Goal: Task Accomplishment & Management: Use online tool/utility

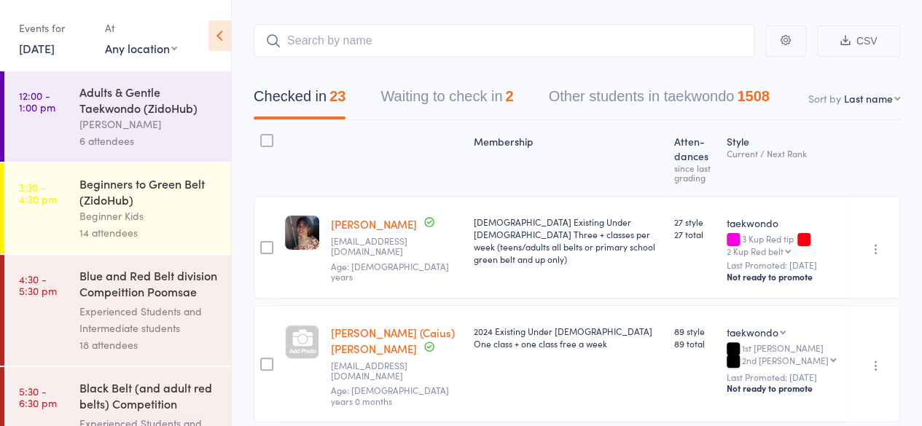
scroll to position [335, 0]
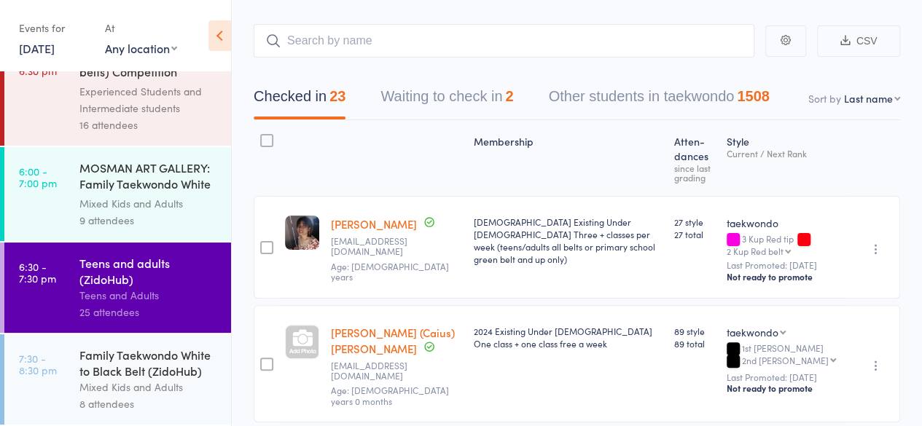
click at [150, 340] on div "Family Taekwondo White to Black Belt (ZidoHub) Mixed Kids and Adults 8 attendees" at bounding box center [155, 380] width 152 height 90
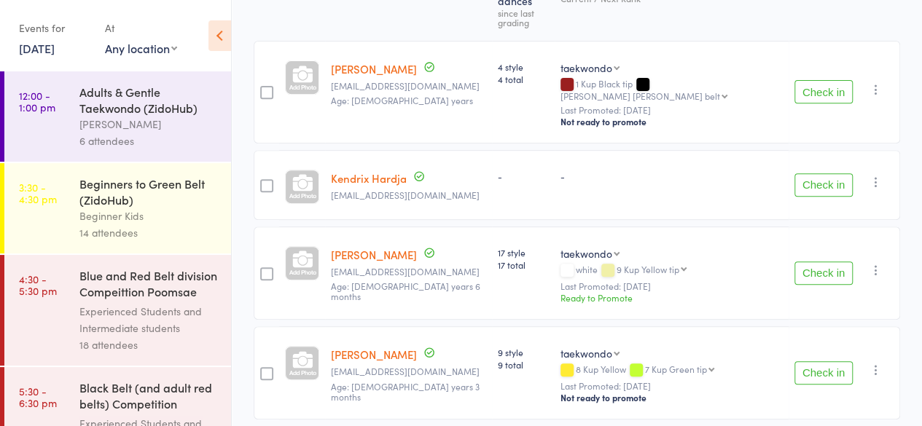
scroll to position [254, 0]
click at [807, 261] on button "Check in" at bounding box center [824, 272] width 58 height 23
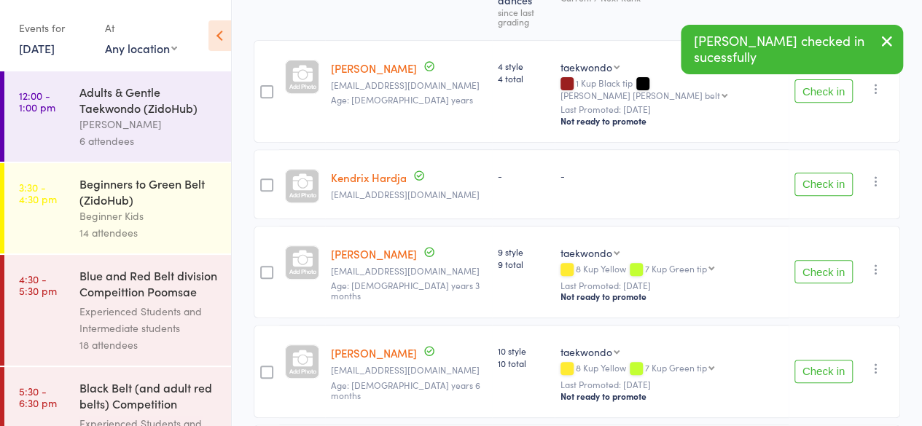
click at [807, 260] on button "Check in" at bounding box center [824, 271] width 58 height 23
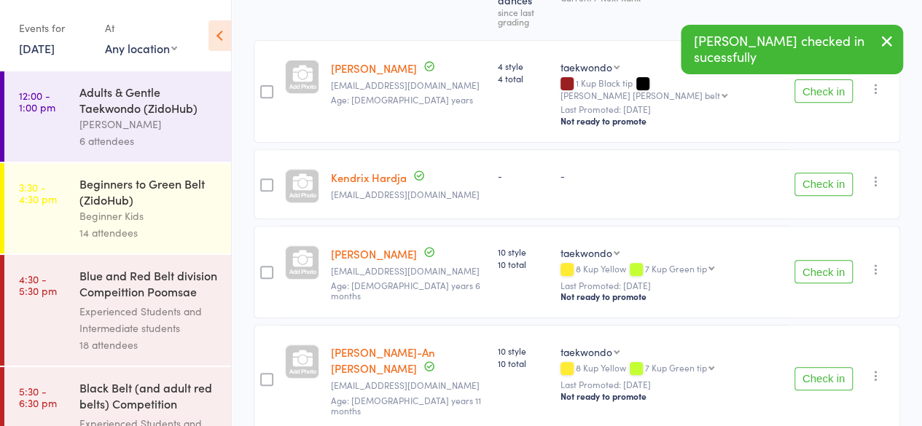
click at [807, 260] on button "Check in" at bounding box center [824, 271] width 58 height 23
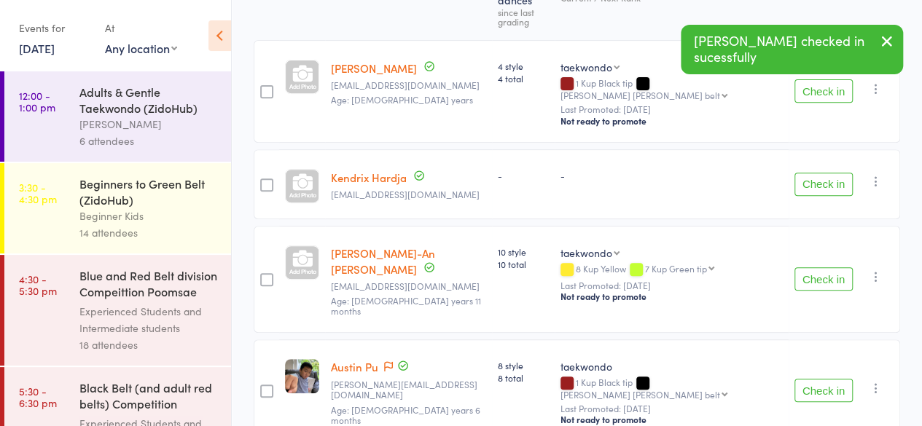
click at [807, 268] on button "Check in" at bounding box center [824, 279] width 58 height 23
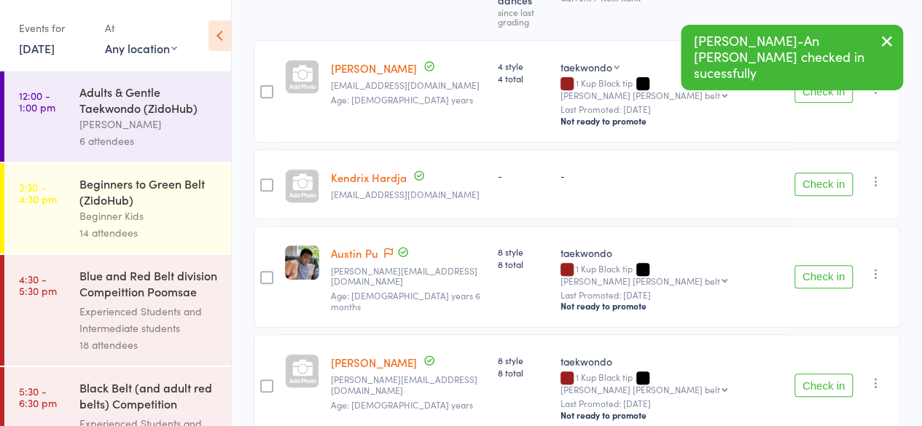
click at [807, 265] on button "Check in" at bounding box center [824, 276] width 58 height 23
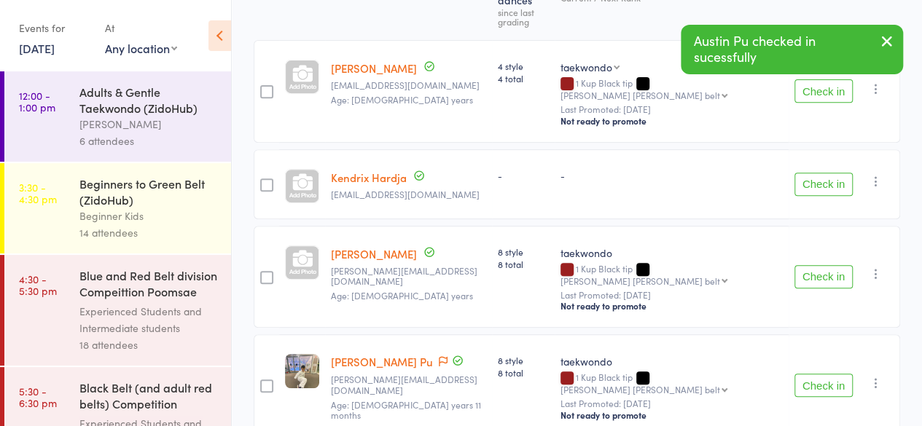
click at [807, 265] on button "Check in" at bounding box center [824, 276] width 58 height 23
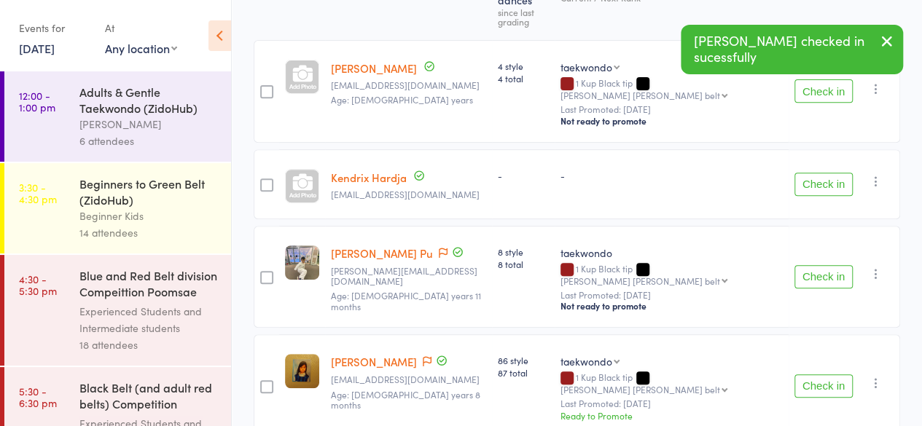
click at [807, 265] on button "Check in" at bounding box center [824, 276] width 58 height 23
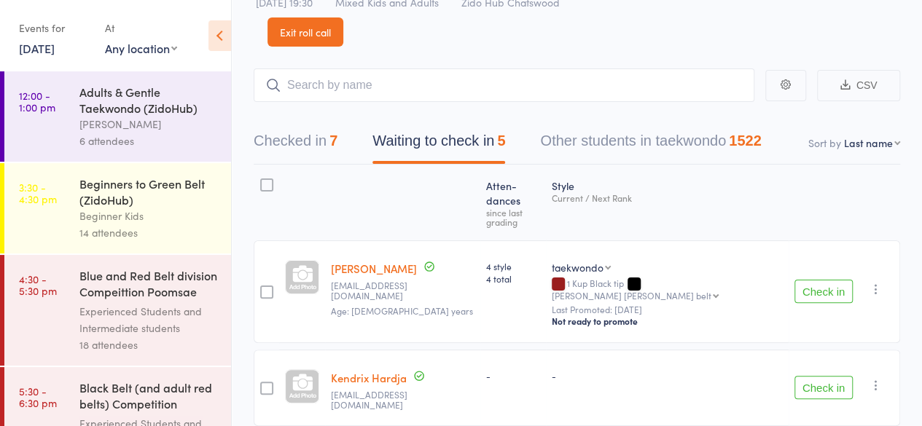
scroll to position [52, 0]
click at [385, 96] on input "search" at bounding box center [504, 87] width 501 height 34
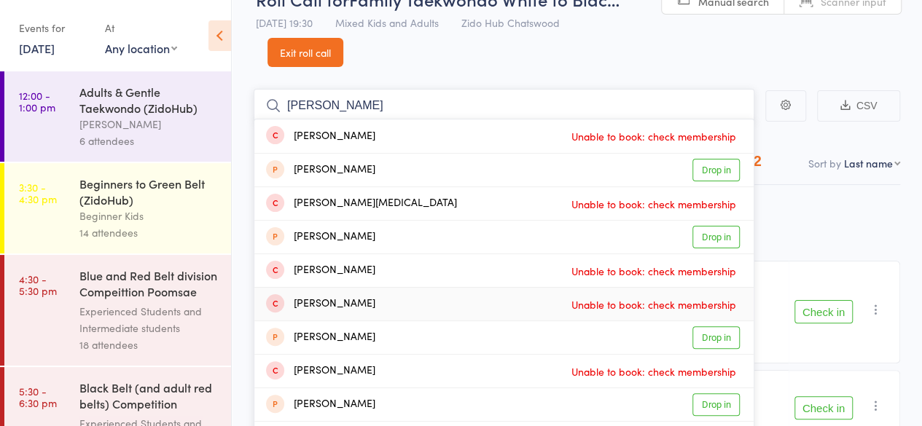
scroll to position [34, 0]
type input "m"
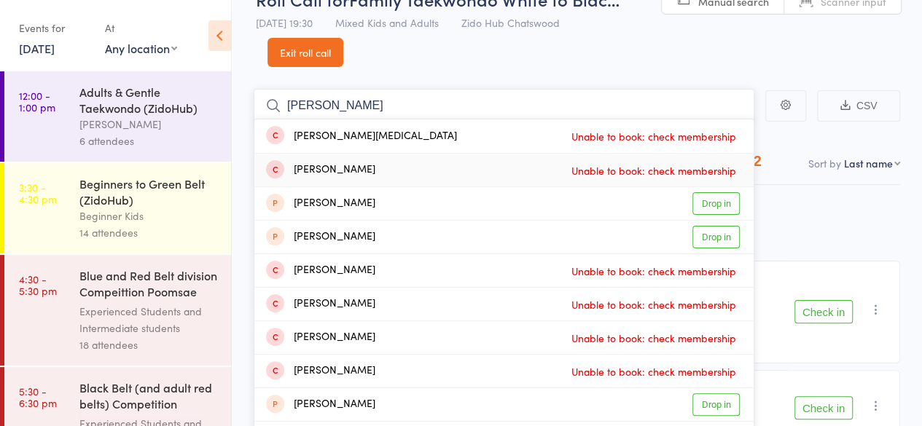
type input "[PERSON_NAME]"
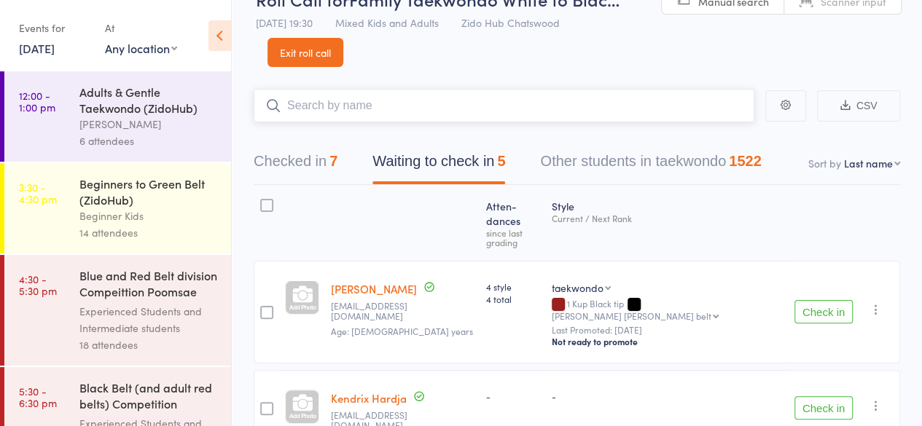
click at [346, 155] on div "Checked in 7 Waiting to check in 5 Other students in taekwondo 1522" at bounding box center [507, 165] width 543 height 39
click at [303, 166] on button "Checked in 7" at bounding box center [296, 165] width 84 height 39
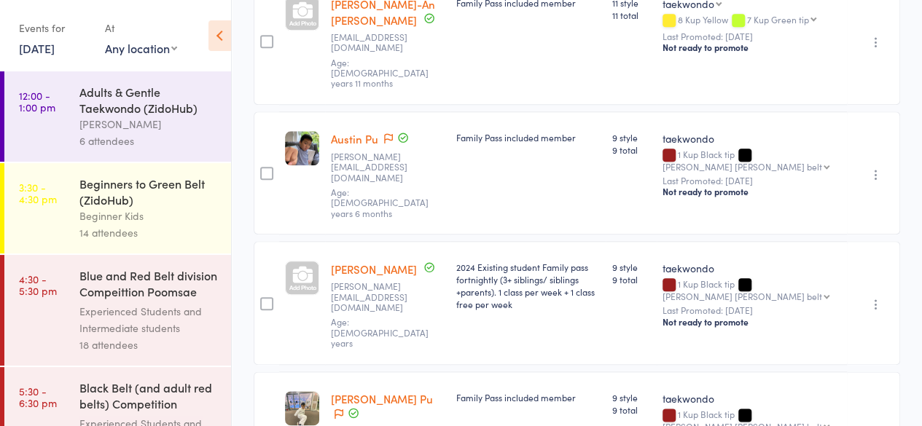
scroll to position [0, 0]
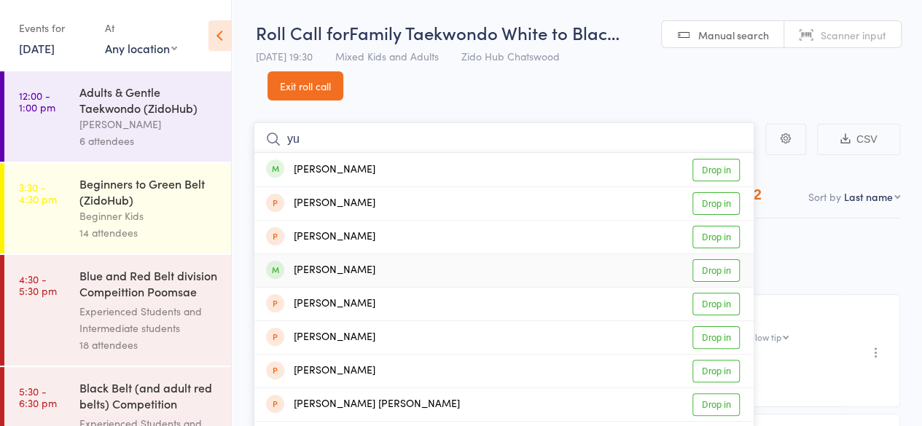
type input "yu"
click at [719, 274] on link "Drop in" at bounding box center [715, 271] width 47 height 23
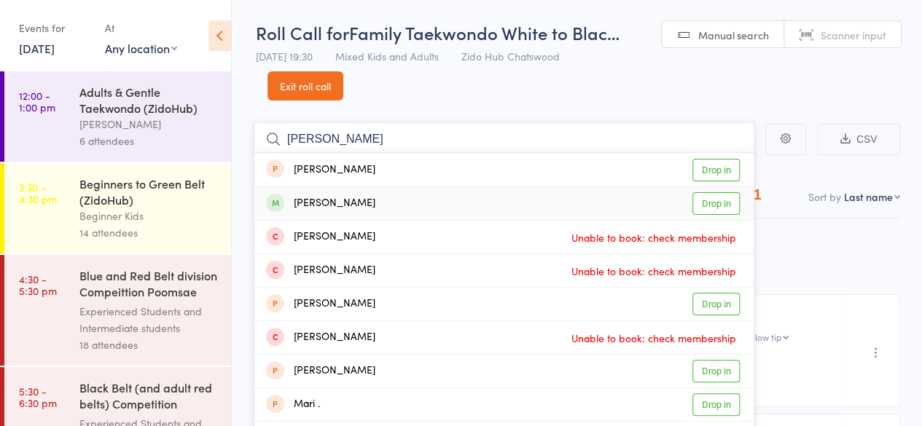
type input "[PERSON_NAME]"
click at [714, 199] on link "Drop in" at bounding box center [715, 203] width 47 height 23
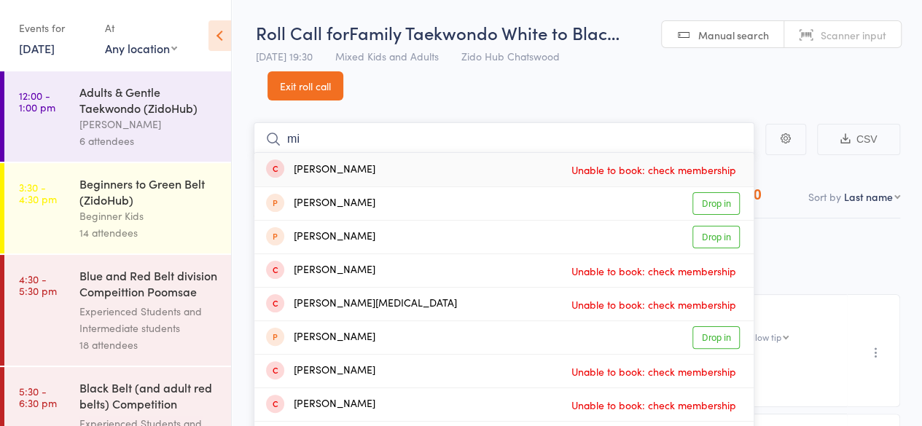
type input "m"
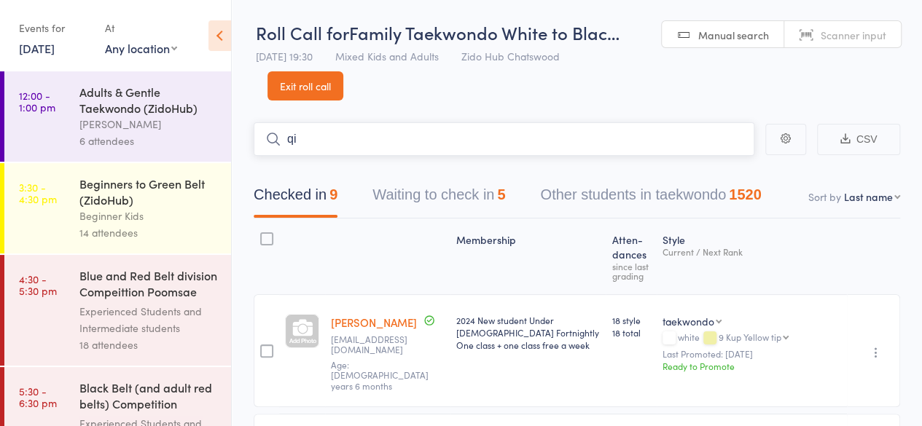
type input "q"
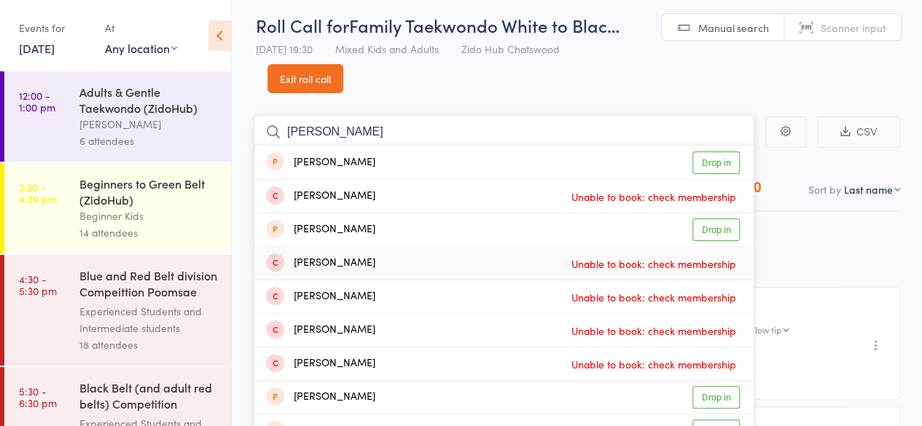
scroll to position [6, 0]
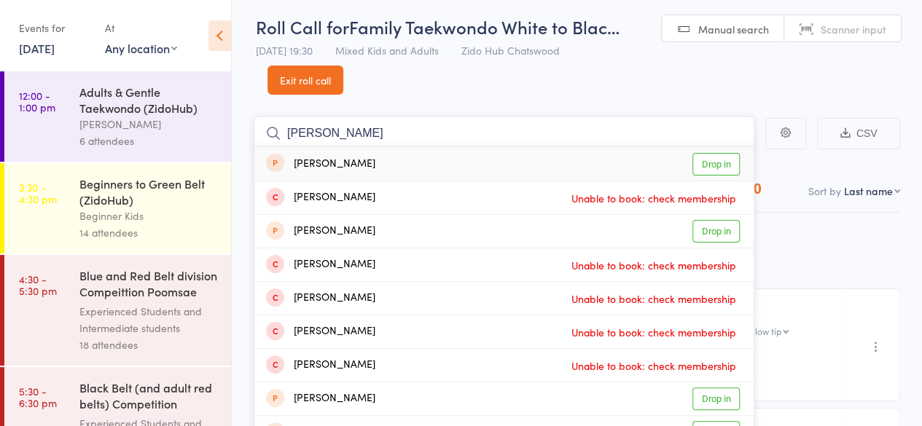
click at [572, 127] on input "[PERSON_NAME]" at bounding box center [504, 134] width 501 height 34
type input "j"
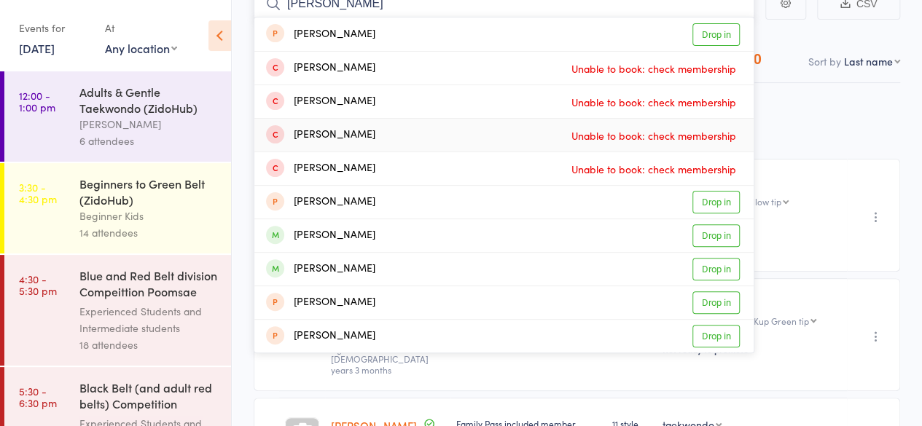
scroll to position [0, 0]
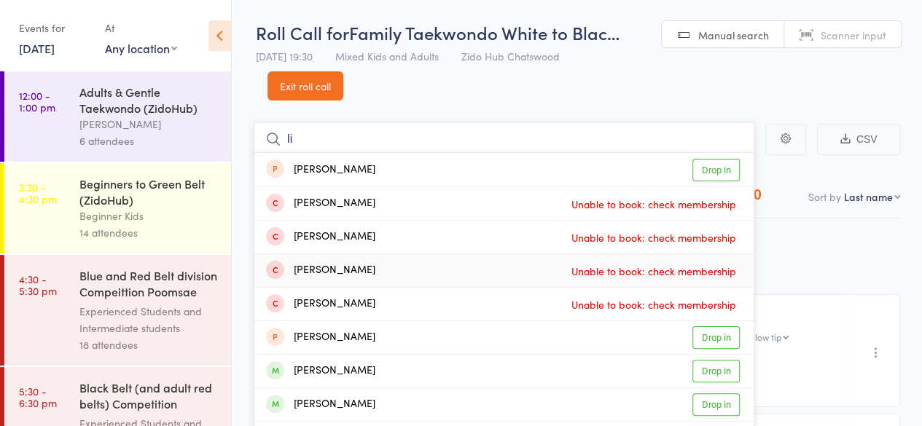
type input "l"
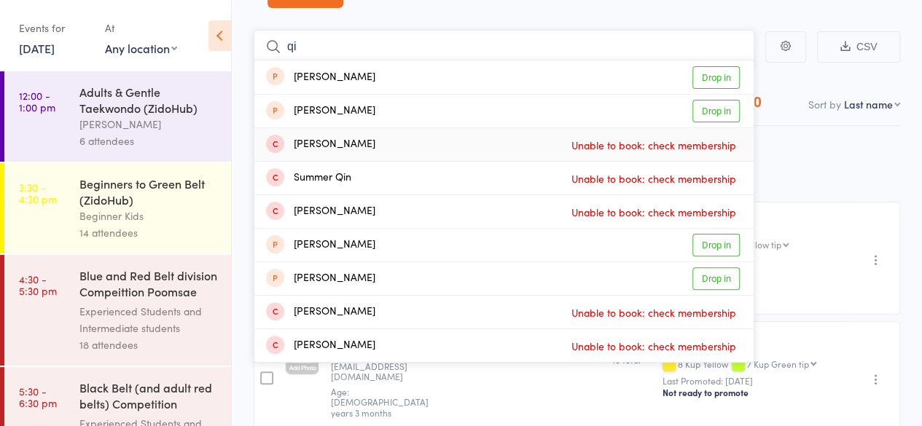
scroll to position [93, 0]
type input "q"
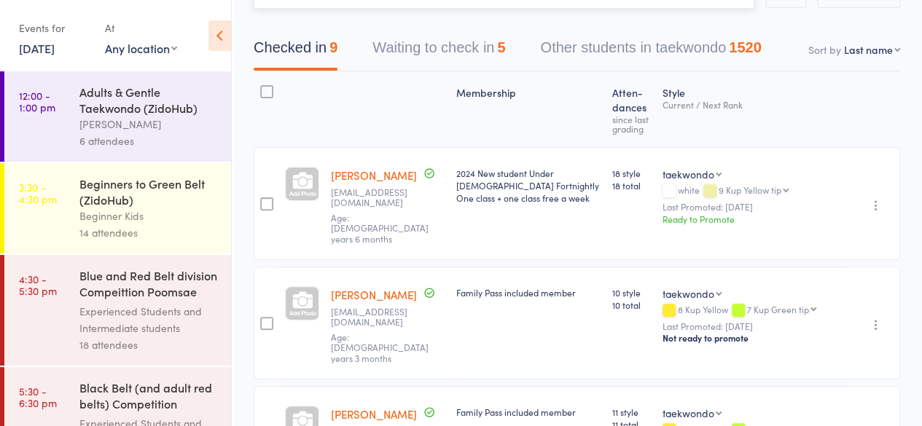
scroll to position [118, 0]
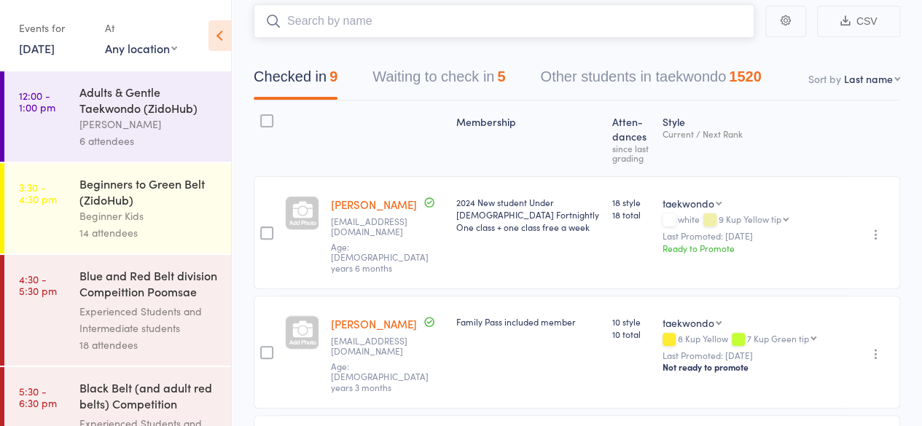
click at [439, 95] on button "Waiting to check in 5" at bounding box center [438, 80] width 133 height 39
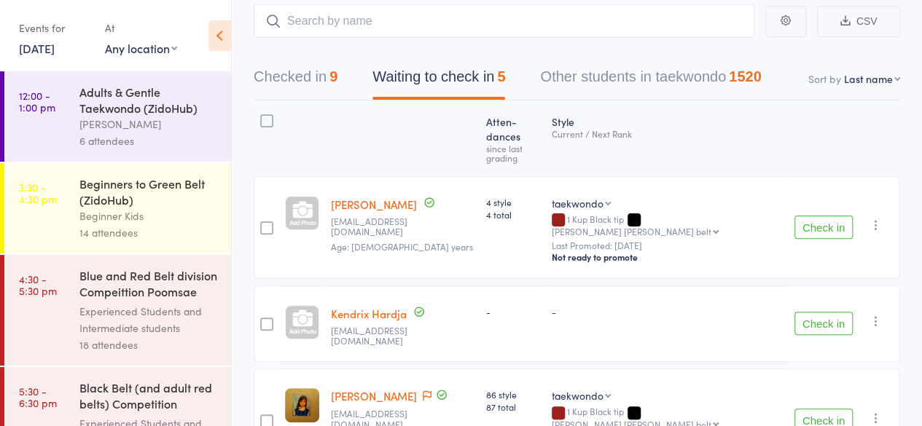
click at [819, 216] on button "Check in" at bounding box center [824, 227] width 58 height 23
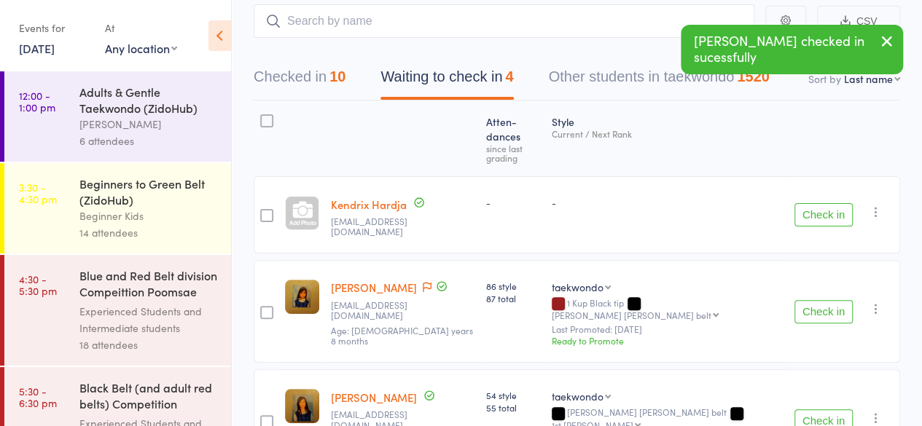
click at [819, 203] on button "Check in" at bounding box center [824, 214] width 58 height 23
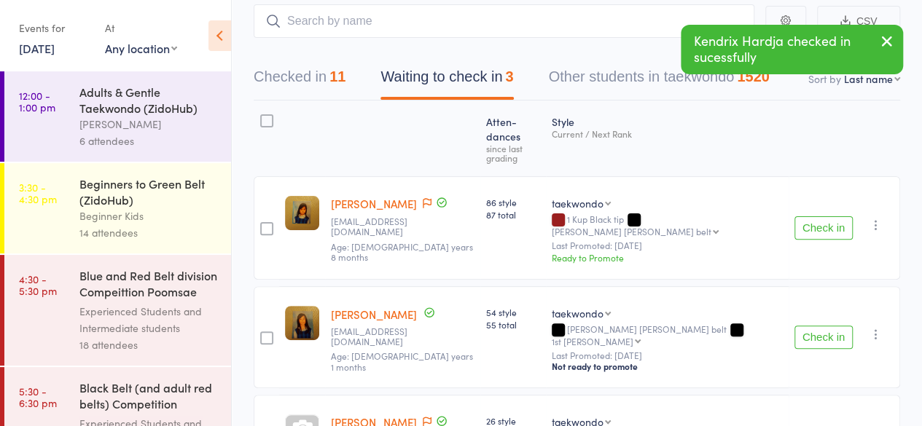
click at [311, 72] on button "Checked in 11" at bounding box center [300, 80] width 92 height 39
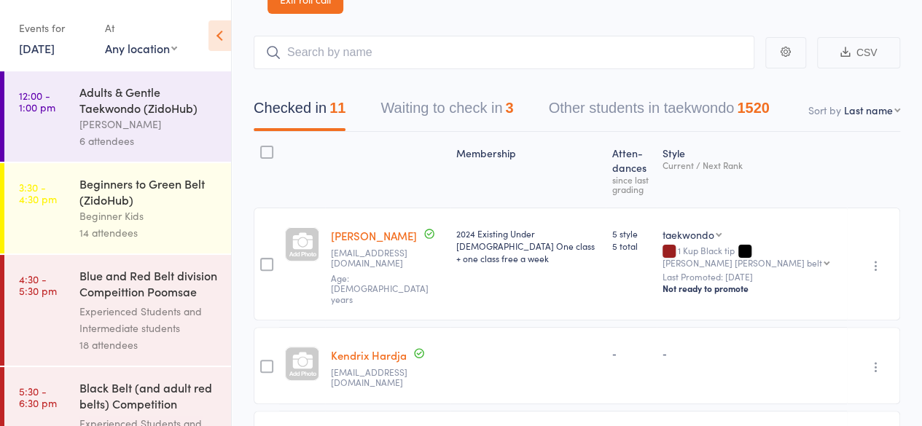
scroll to position [86, 0]
click at [348, 52] on input "search" at bounding box center [504, 53] width 501 height 34
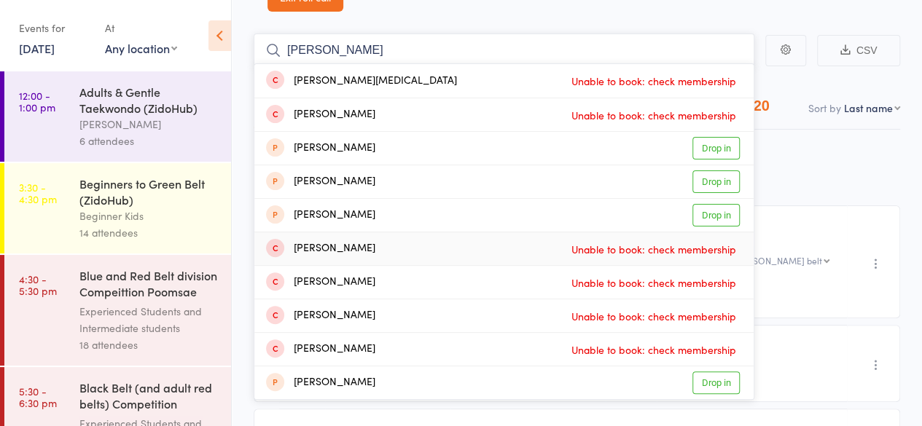
scroll to position [87, 0]
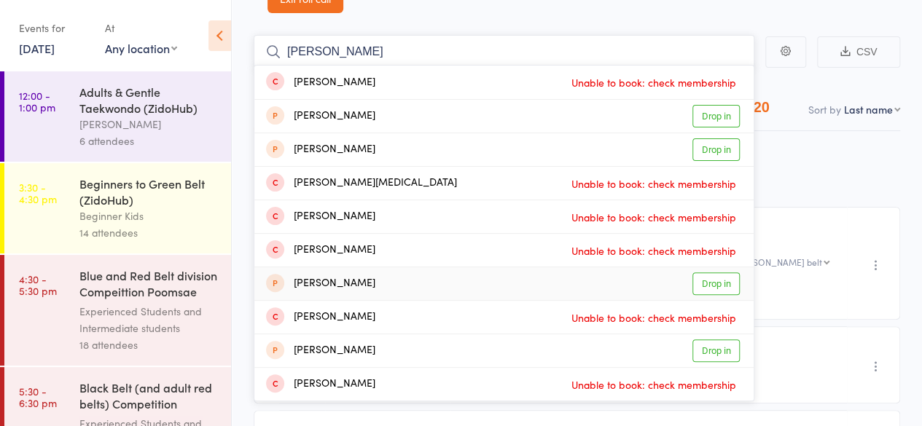
type input "[PERSON_NAME]"
click at [709, 287] on link "Drop in" at bounding box center [715, 284] width 47 height 23
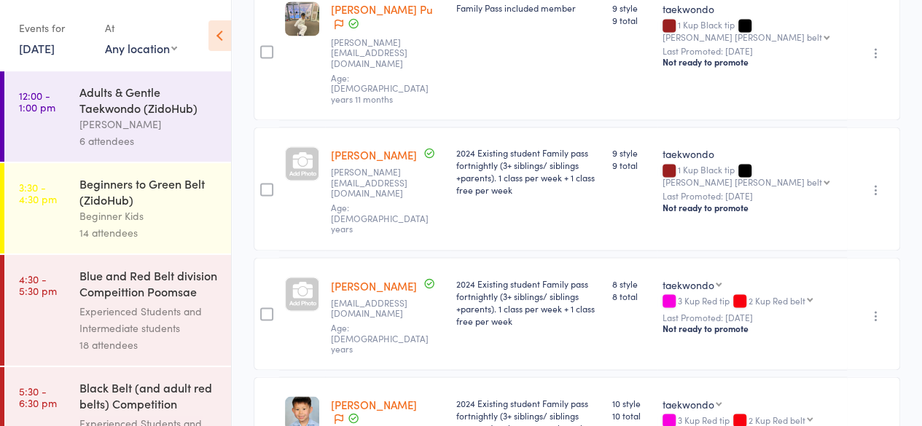
scroll to position [1140, 0]
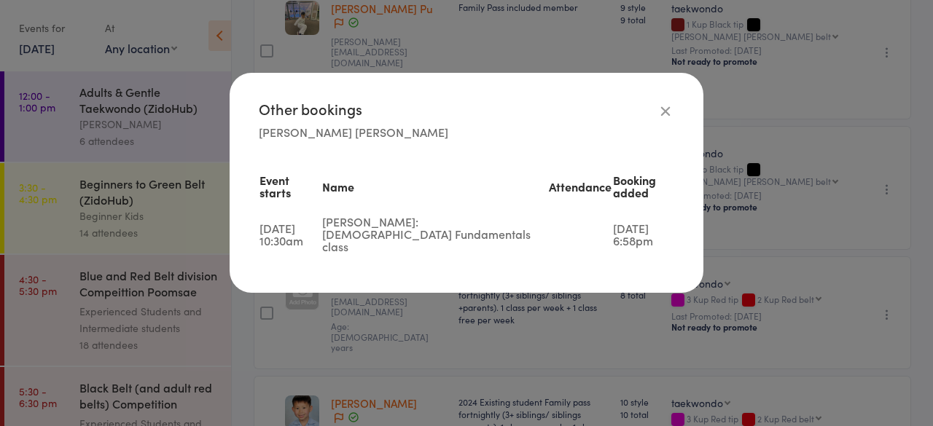
click at [663, 112] on icon at bounding box center [666, 111] width 16 height 16
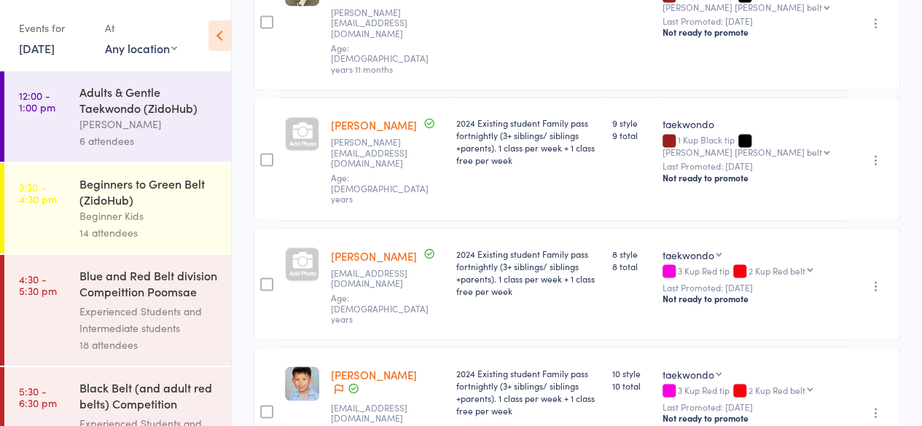
scroll to position [1235, 0]
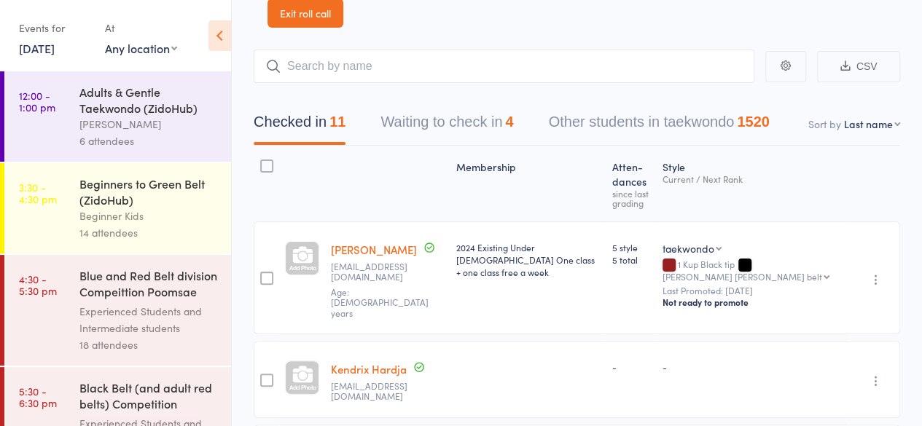
scroll to position [0, 0]
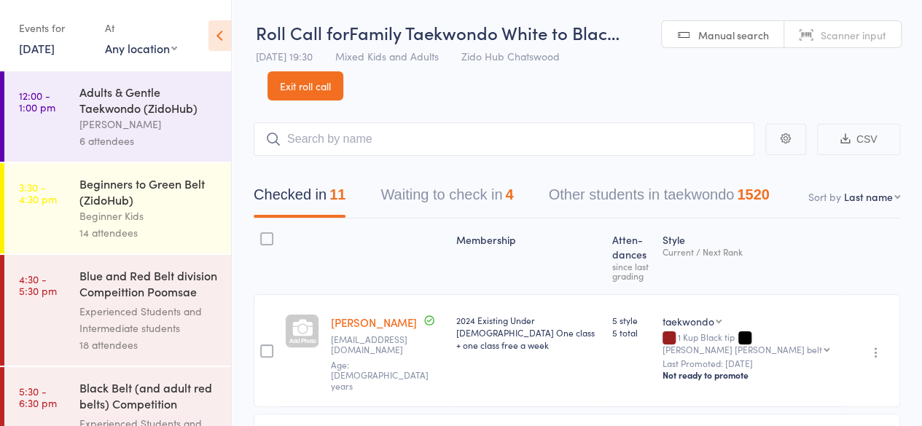
click at [430, 180] on button "Waiting to check in 4" at bounding box center [447, 198] width 133 height 39
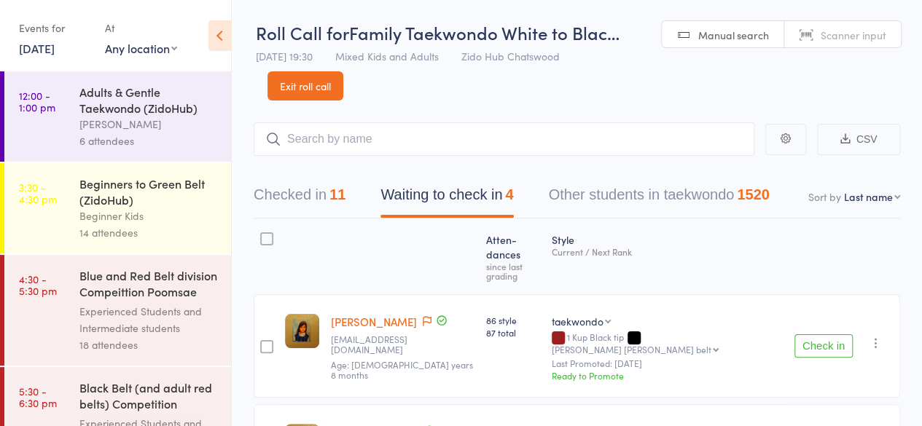
scroll to position [286, 0]
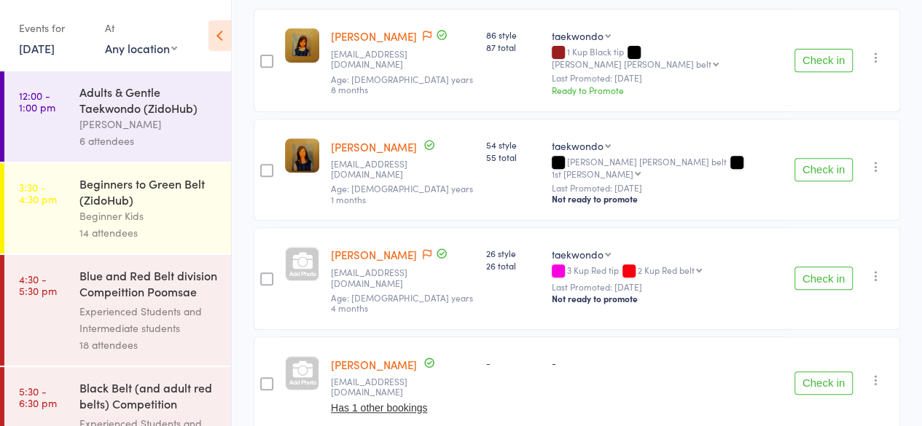
click at [870, 373] on icon "button" at bounding box center [876, 380] width 15 height 15
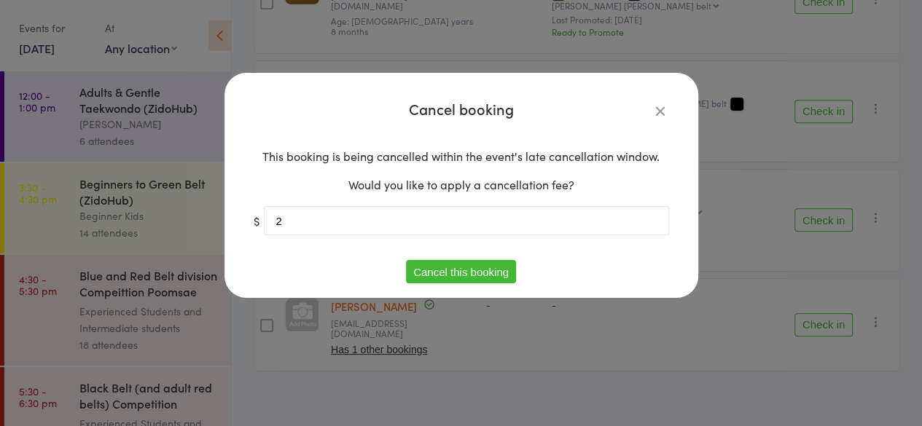
scroll to position [286, 0]
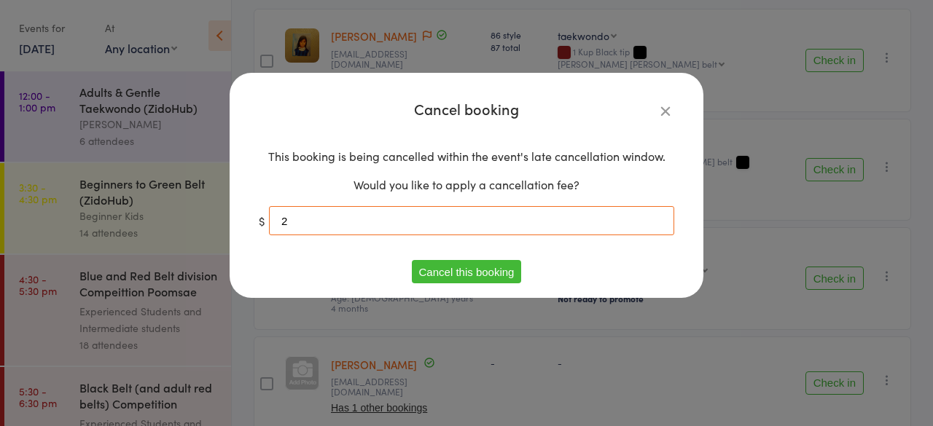
click at [423, 219] on input "2" at bounding box center [471, 220] width 405 height 29
type input "0"
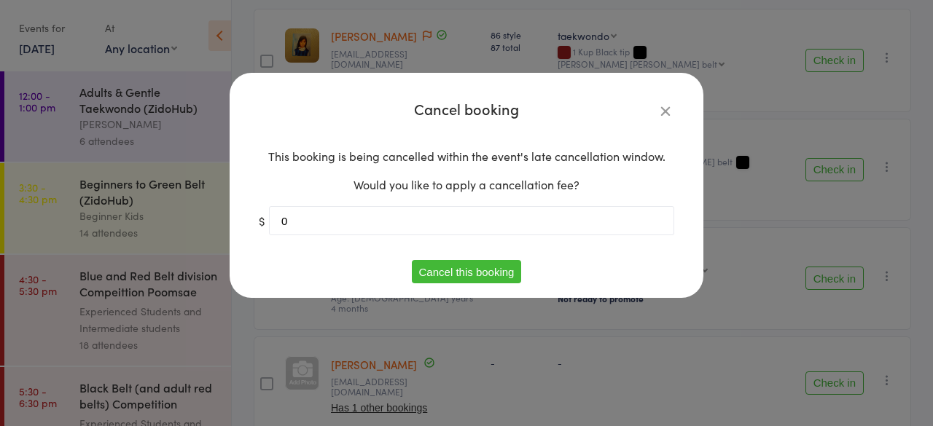
click at [663, 110] on icon "button" at bounding box center [666, 111] width 16 height 16
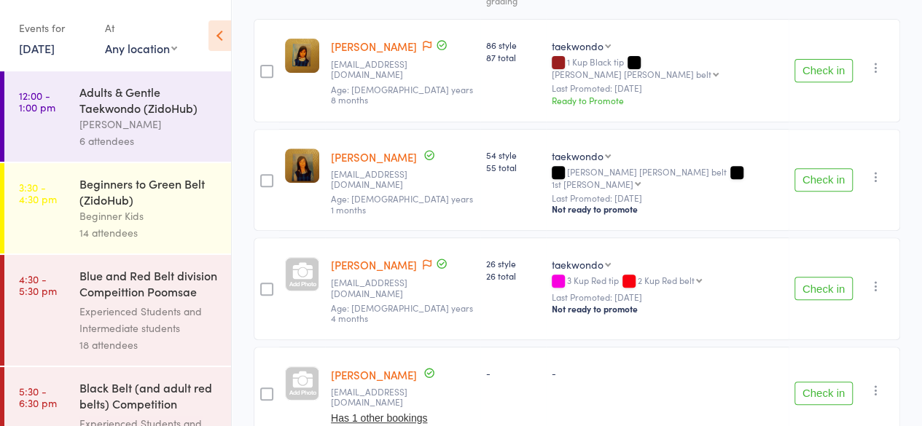
scroll to position [0, 0]
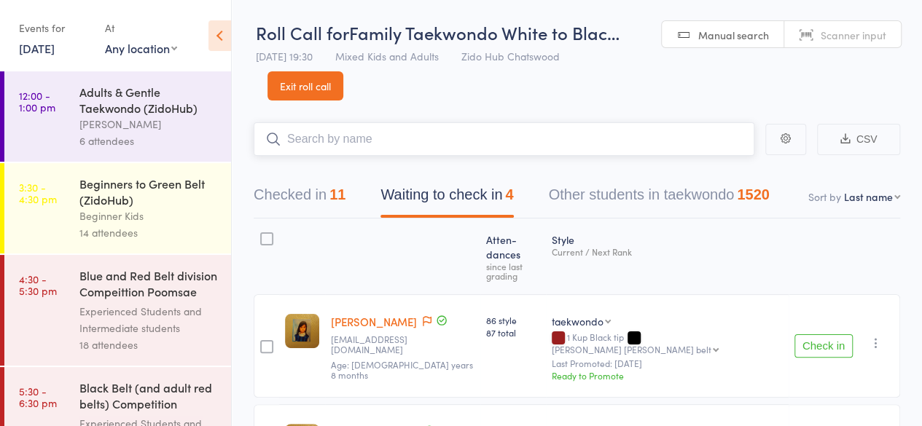
click at [558, 144] on input "search" at bounding box center [504, 139] width 501 height 34
drag, startPoint x: 315, startPoint y: 201, endPoint x: 295, endPoint y: 201, distance: 19.7
click at [295, 201] on button "Checked in 11" at bounding box center [300, 198] width 92 height 39
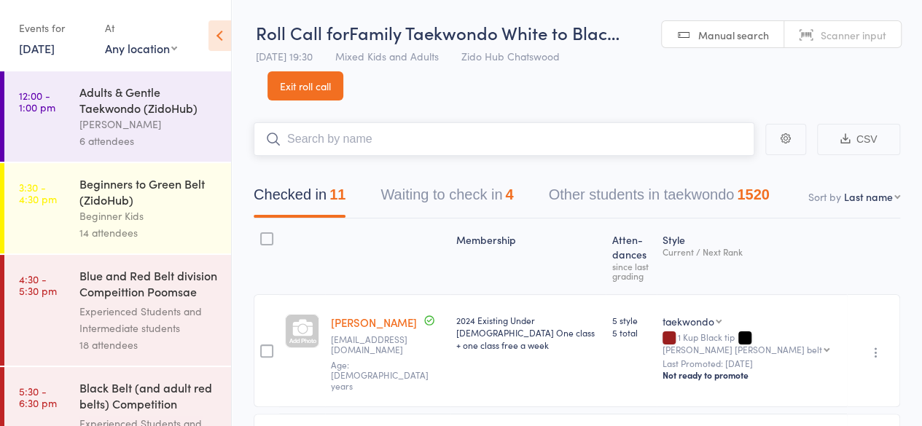
click at [295, 201] on button "Checked in 11" at bounding box center [300, 198] width 92 height 39
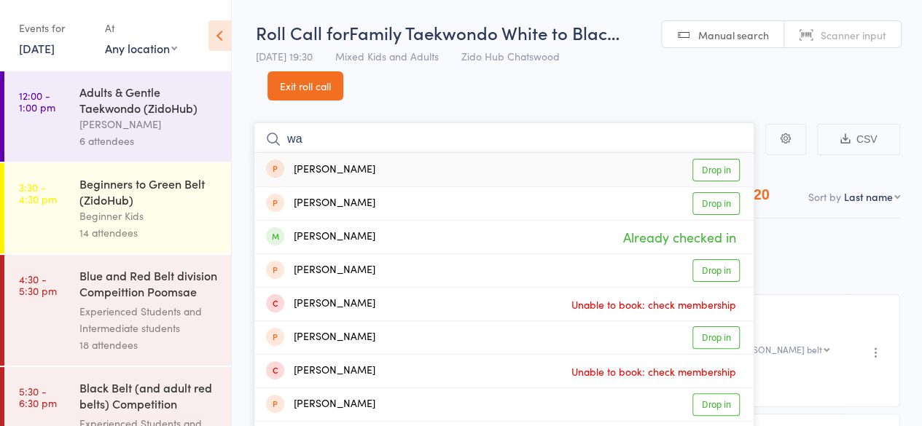
type input "w"
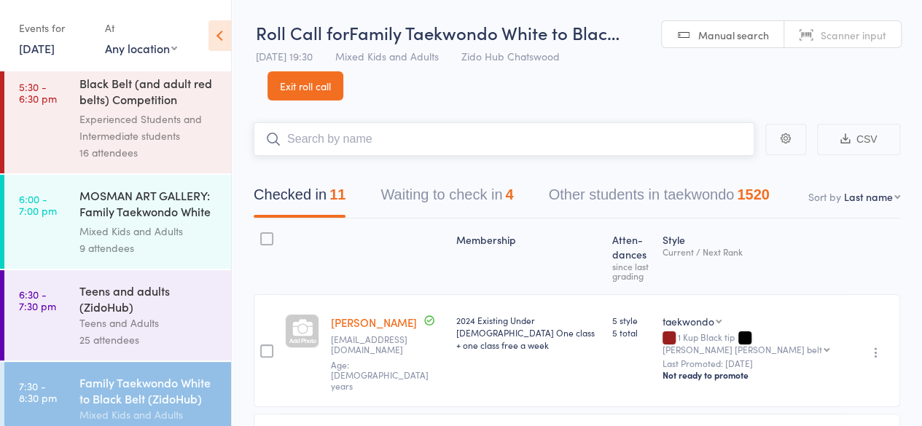
scroll to position [335, 0]
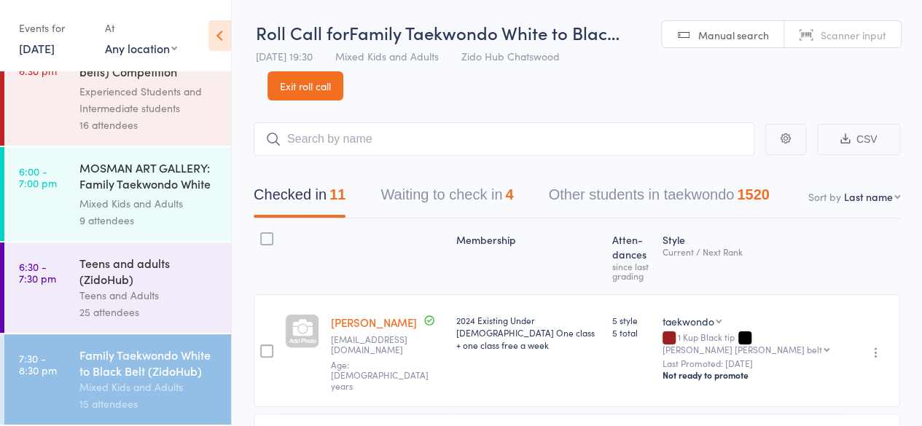
click at [160, 260] on div "Teens and adults (ZidoHub)" at bounding box center [148, 271] width 139 height 32
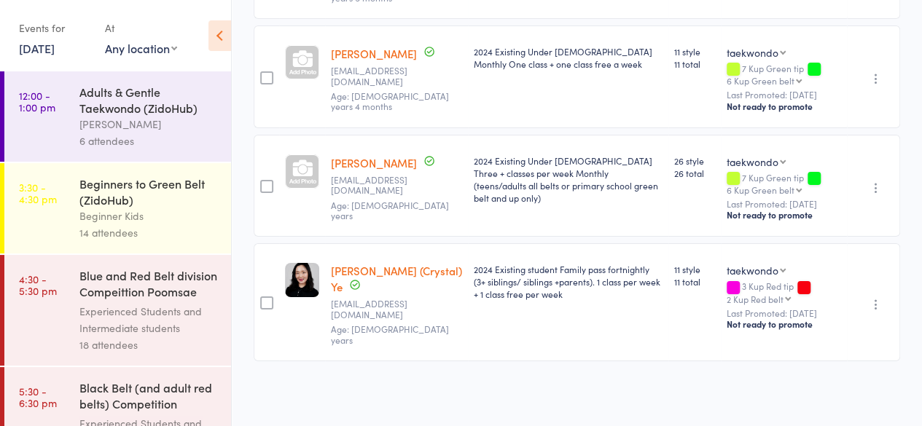
scroll to position [335, 0]
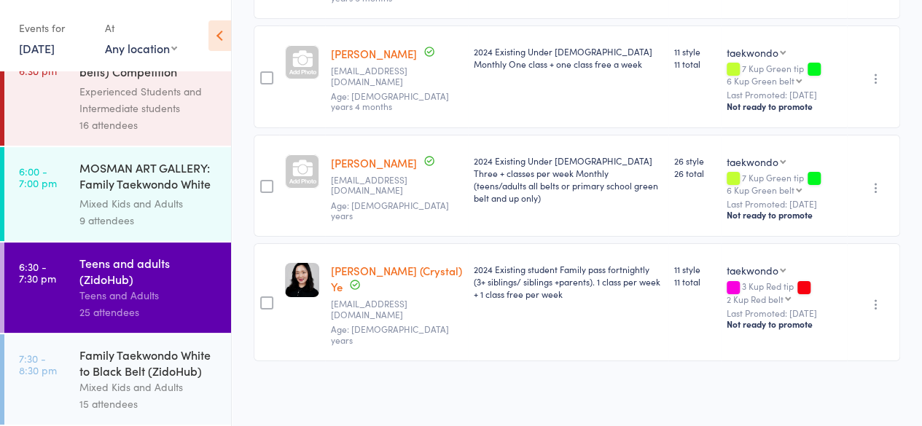
click at [143, 378] on div "Family Taekwondo White to Black Belt (ZidoHub)" at bounding box center [148, 363] width 139 height 32
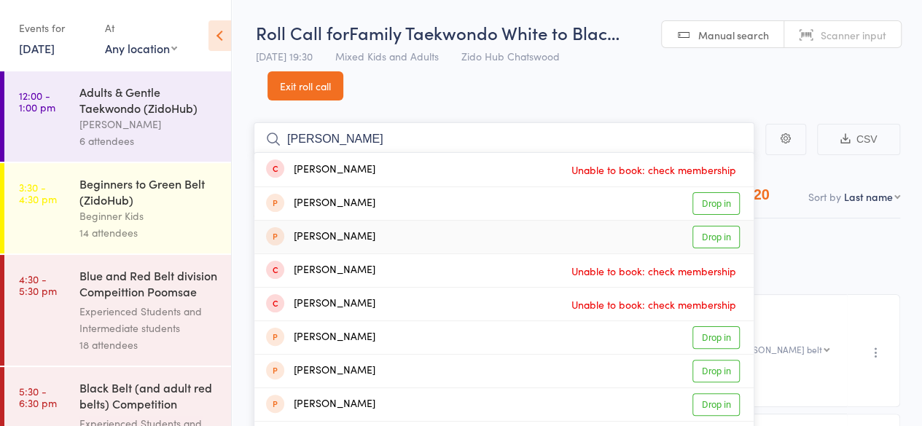
scroll to position [335, 0]
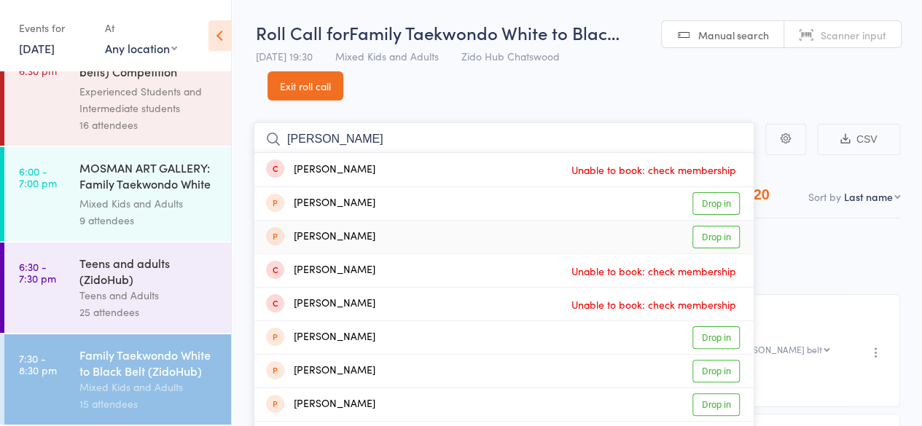
type input "[PERSON_NAME]"
click at [120, 275] on div "Teens and adults (ZidoHub)" at bounding box center [148, 271] width 139 height 32
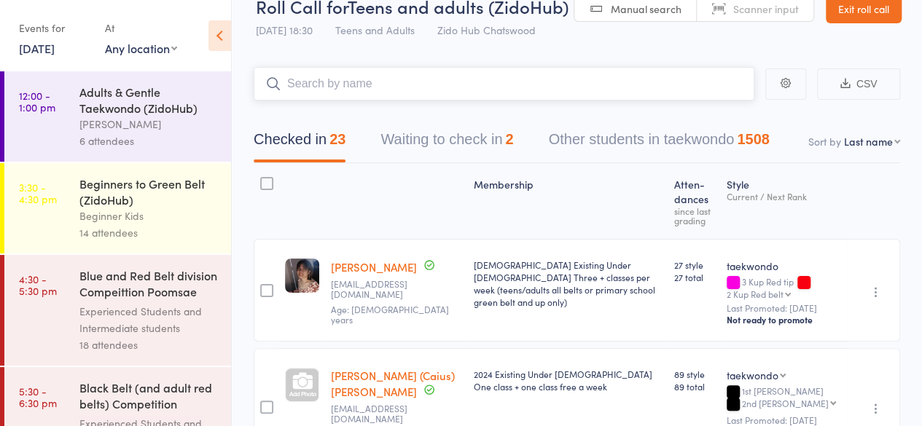
scroll to position [27, 0]
click at [354, 263] on link "[PERSON_NAME]" at bounding box center [374, 266] width 86 height 15
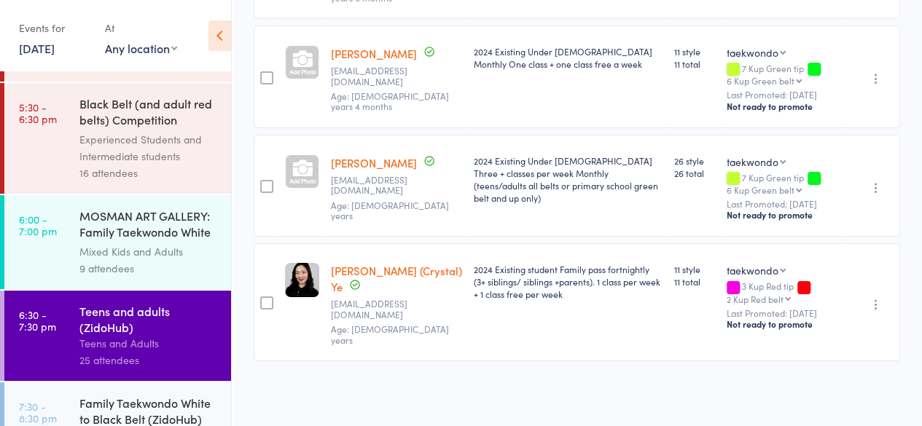
scroll to position [335, 0]
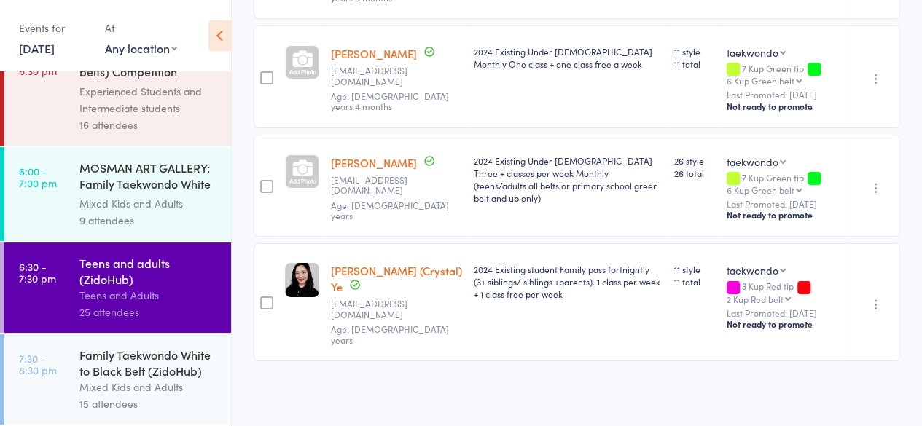
click at [156, 362] on div "Family Taekwondo White to Black Belt (ZidoHub)" at bounding box center [148, 363] width 139 height 32
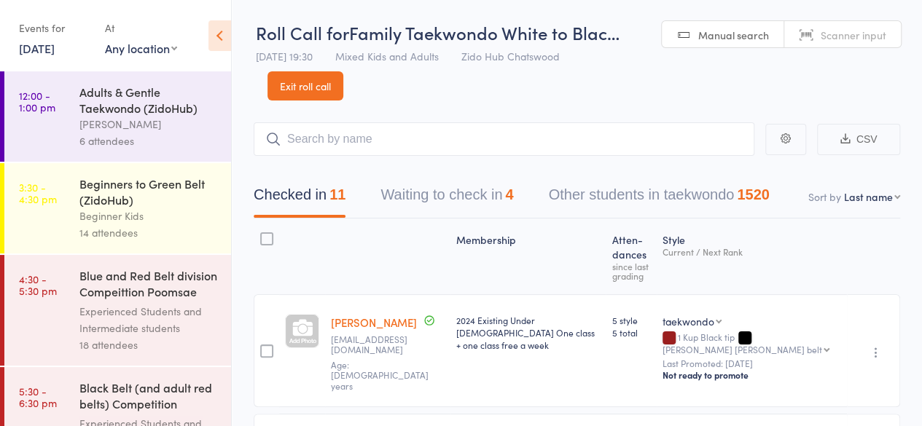
click at [439, 193] on button "Waiting to check in 4" at bounding box center [447, 198] width 133 height 39
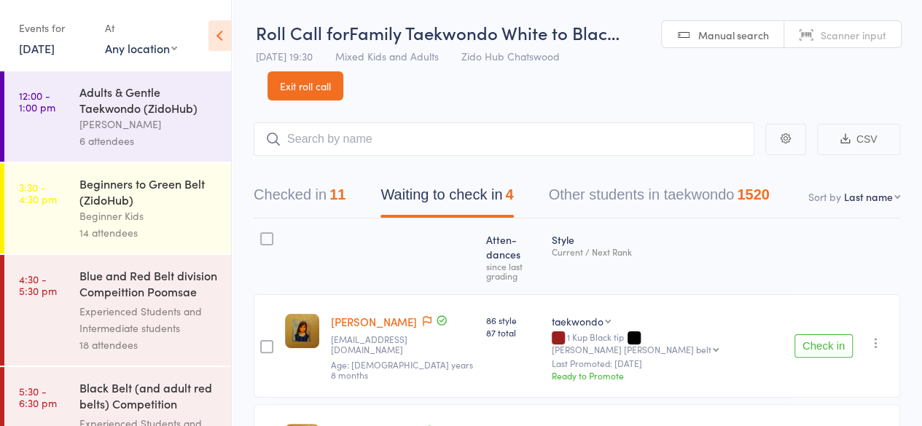
scroll to position [286, 0]
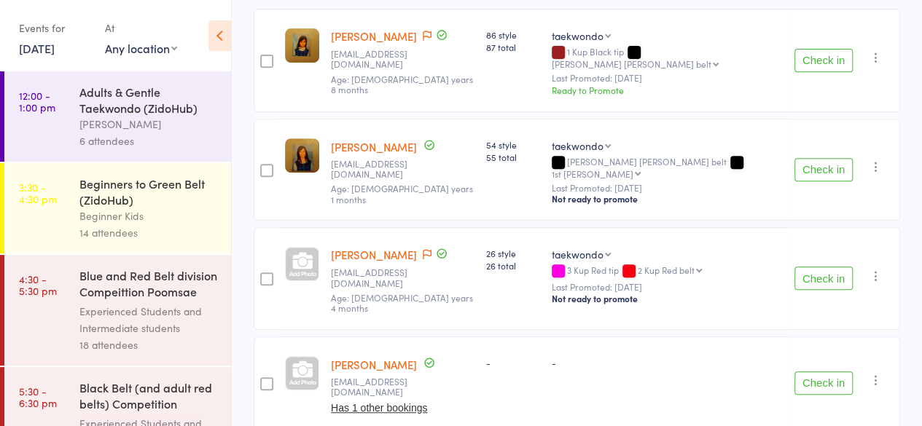
click at [821, 49] on button "Check in" at bounding box center [824, 60] width 58 height 23
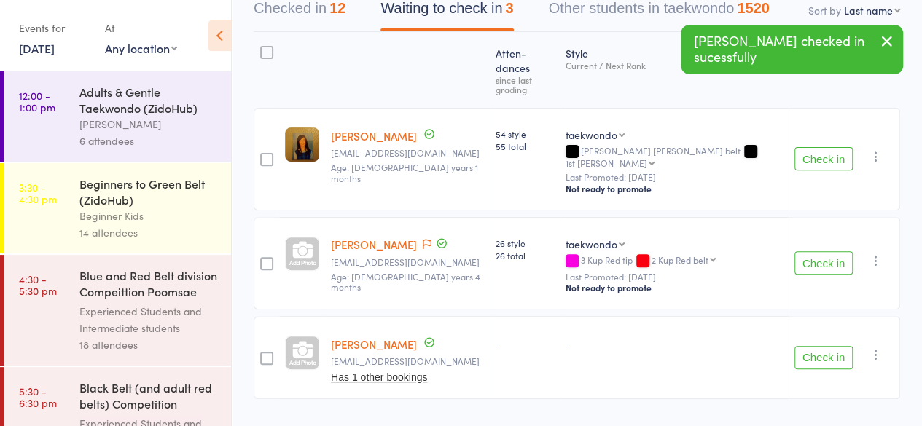
click at [816, 147] on button "Check in" at bounding box center [824, 158] width 58 height 23
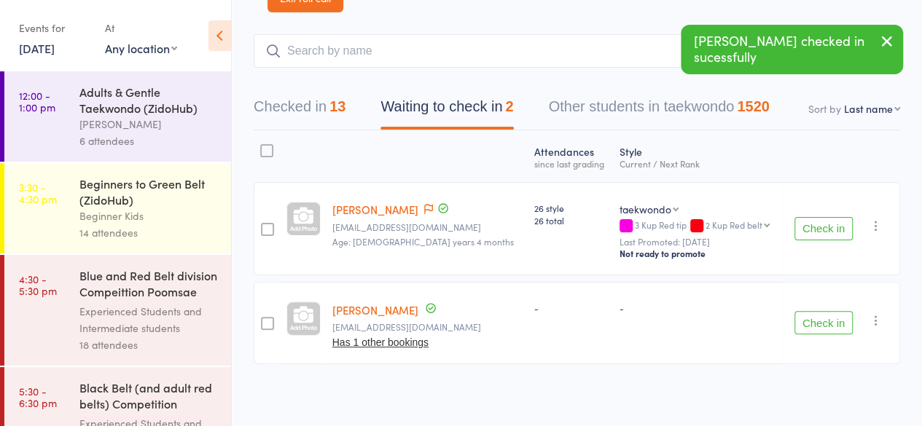
click at [841, 225] on button "Check in" at bounding box center [824, 228] width 58 height 23
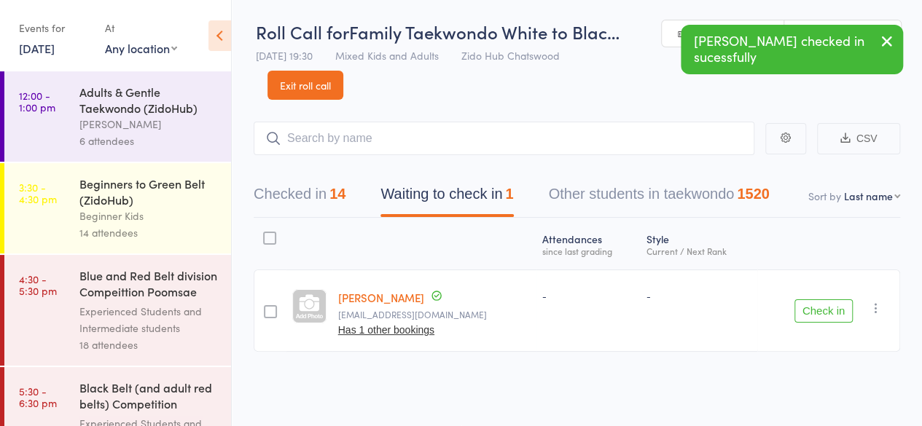
click at [311, 198] on button "Checked in 14" at bounding box center [300, 198] width 92 height 39
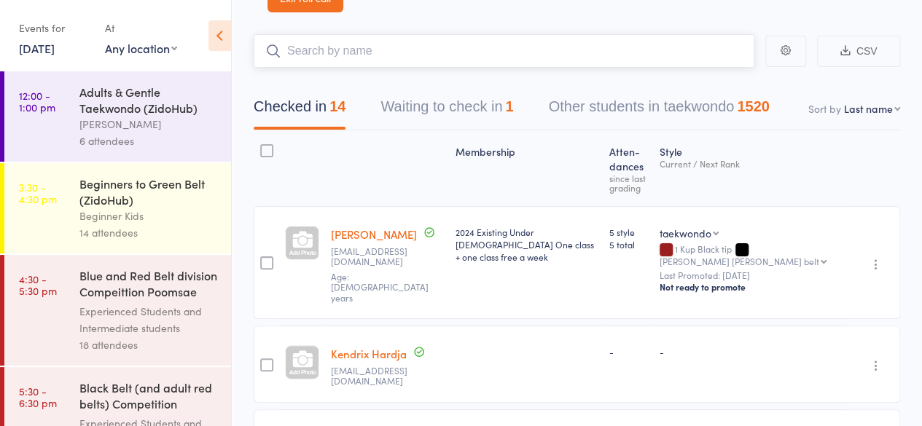
click at [386, 39] on input "search" at bounding box center [504, 51] width 501 height 34
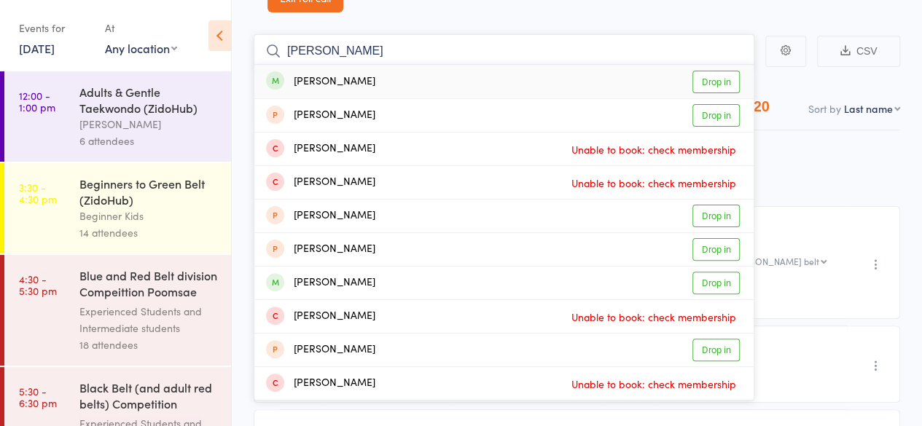
type input "[PERSON_NAME]"
click at [719, 82] on link "Drop in" at bounding box center [715, 82] width 47 height 23
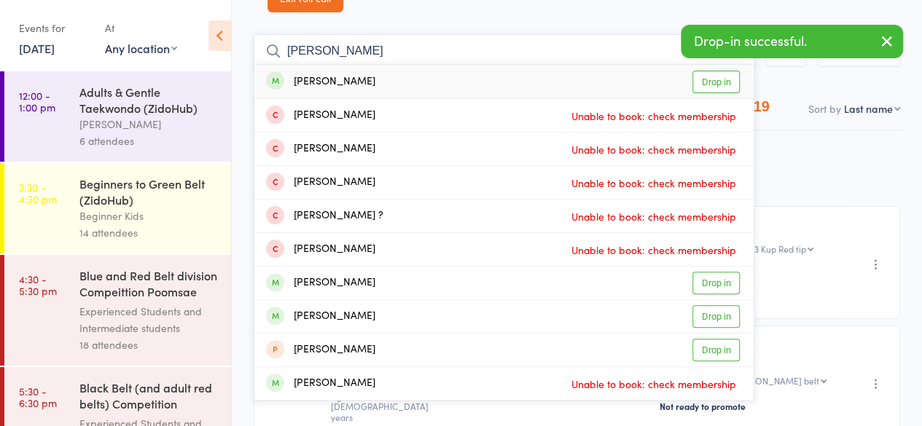
type input "[PERSON_NAME]"
click at [714, 79] on link "Drop in" at bounding box center [715, 82] width 47 height 23
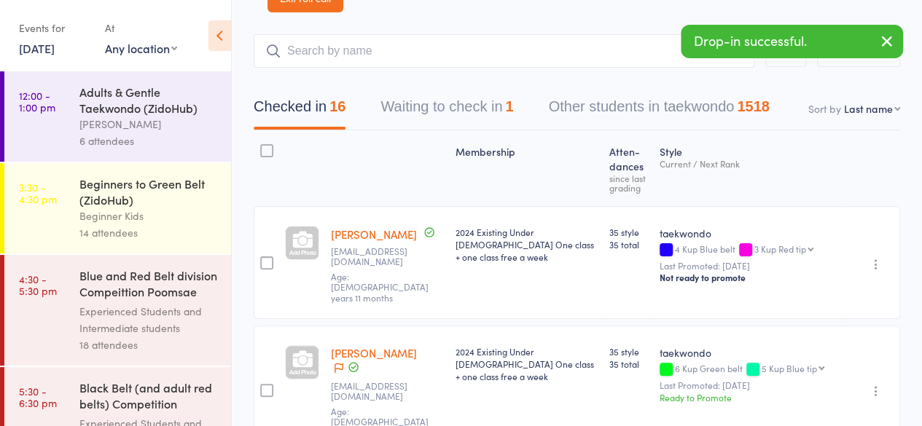
click at [167, 340] on div "18 attendees" at bounding box center [148, 345] width 139 height 17
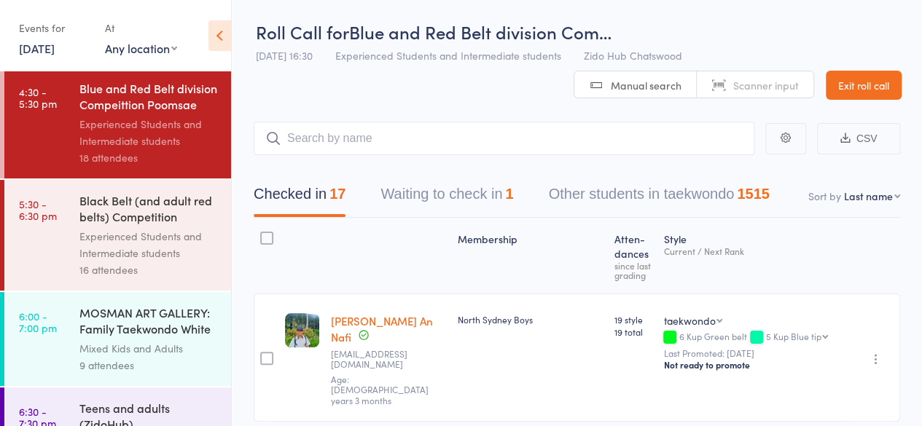
scroll to position [229, 0]
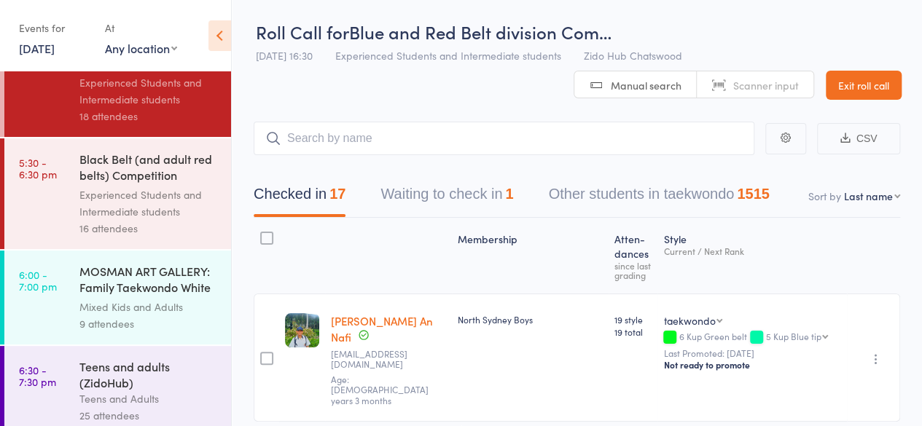
click at [89, 213] on div "Experienced Students and Intermediate students" at bounding box center [148, 204] width 139 height 34
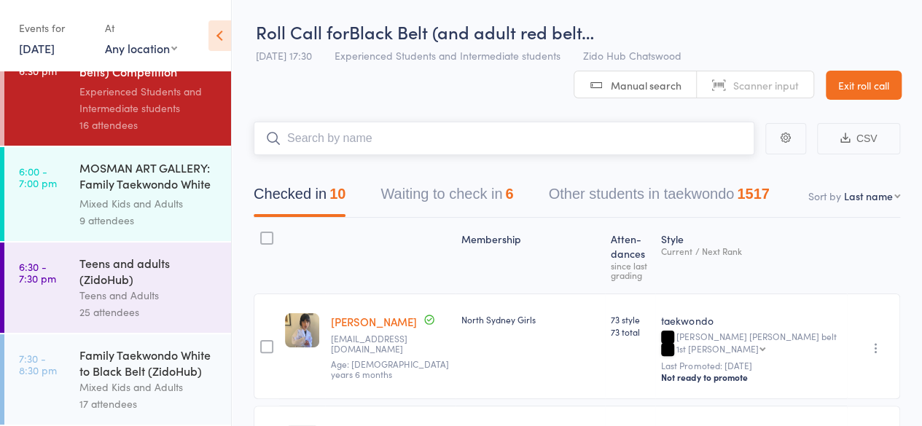
scroll to position [335, 0]
click at [136, 335] on div "Family Taekwondo White to Black Belt (ZidoHub) Mixed Kids and Adults 17 attende…" at bounding box center [155, 380] width 152 height 90
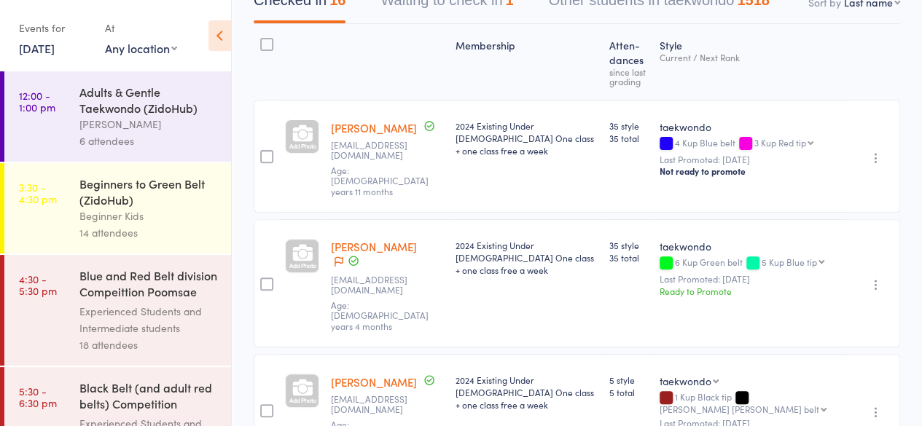
scroll to position [184, 0]
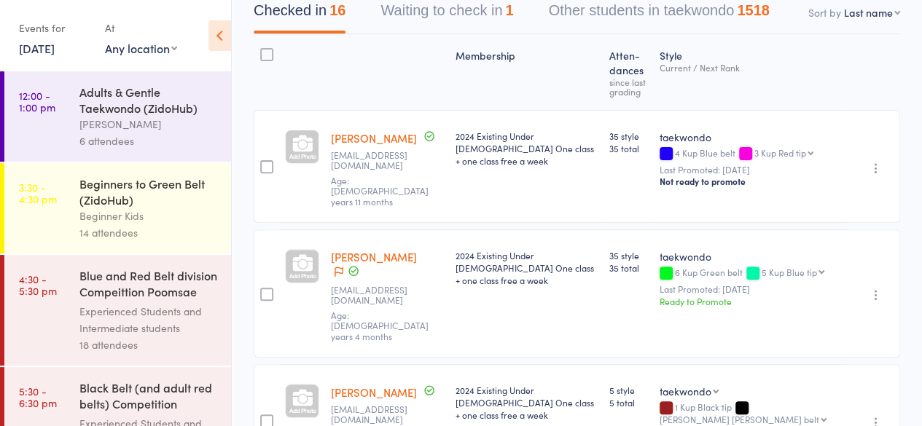
click at [179, 305] on div "Experienced Students and Intermediate students" at bounding box center [148, 320] width 139 height 34
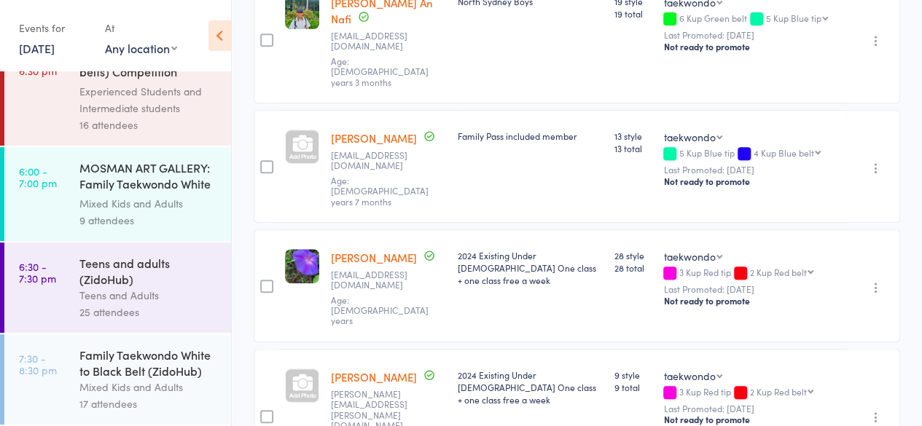
scroll to position [320, 0]
click at [121, 383] on div "Mixed Kids and Adults" at bounding box center [148, 387] width 139 height 17
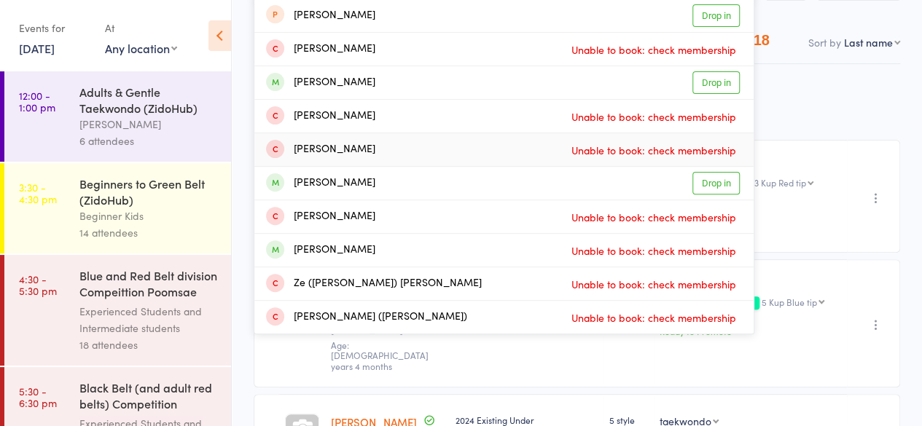
scroll to position [133, 0]
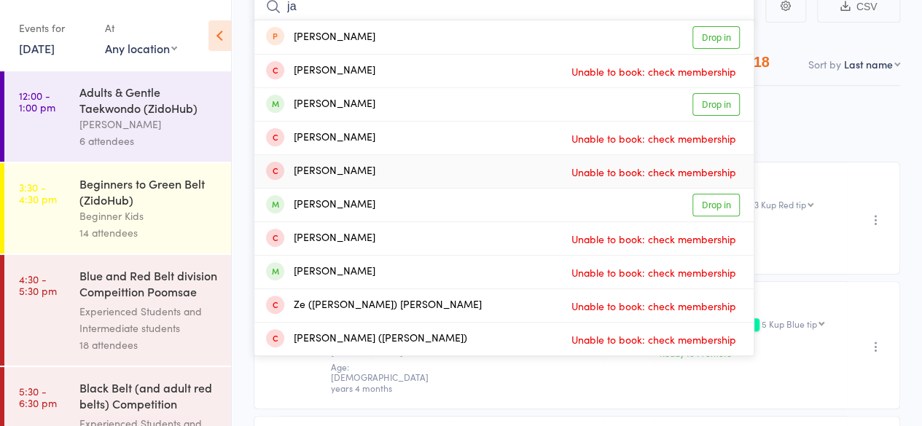
type input "j"
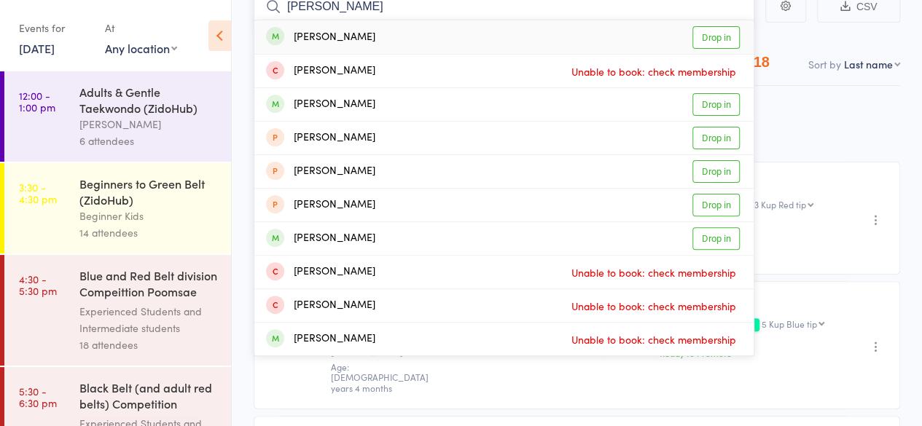
type input "[PERSON_NAME]"
click at [709, 40] on link "Drop in" at bounding box center [715, 37] width 47 height 23
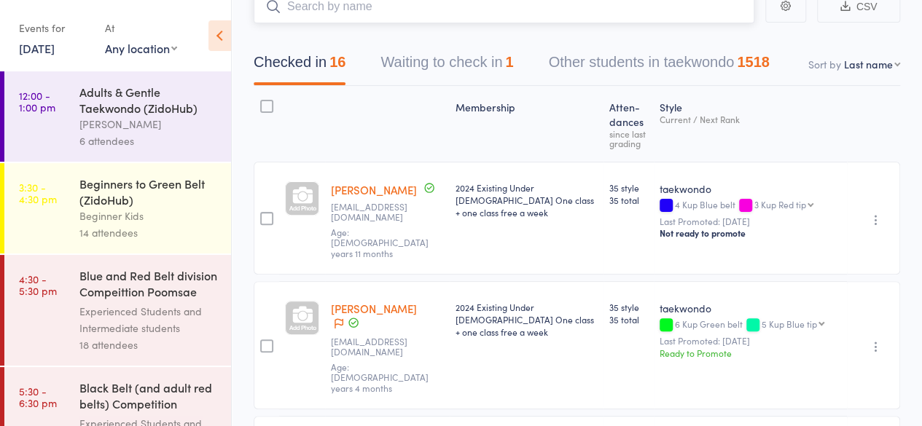
scroll to position [122, 0]
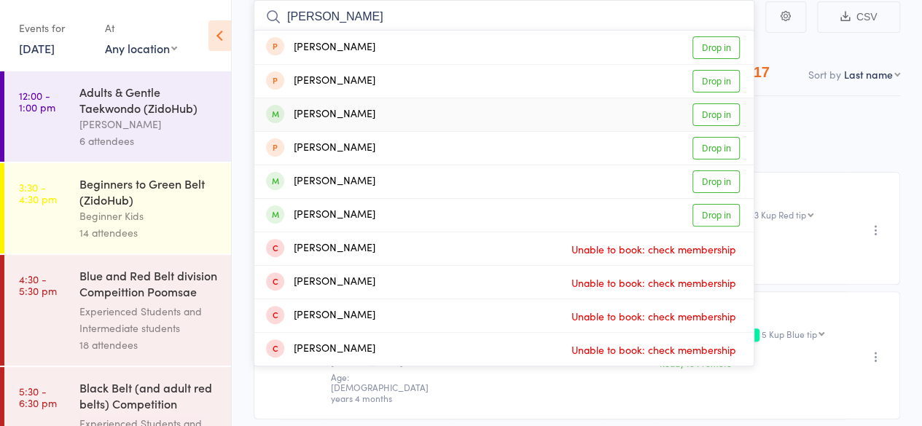
type input "[PERSON_NAME]"
click at [716, 119] on link "Drop in" at bounding box center [715, 115] width 47 height 23
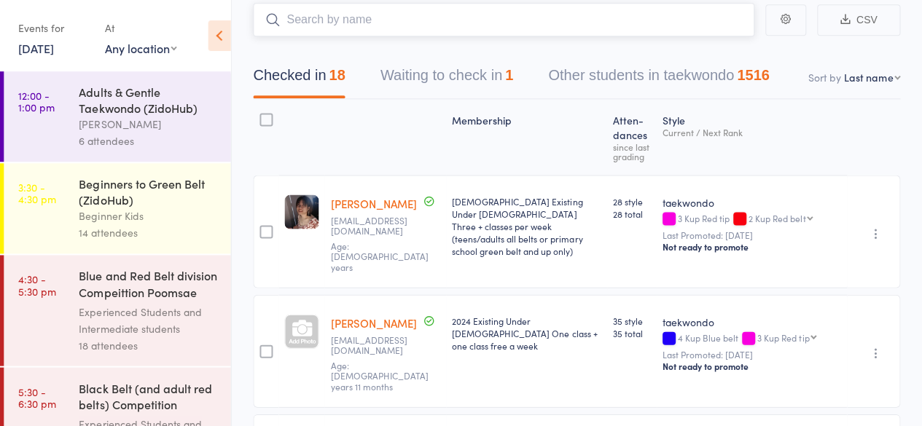
scroll to position [120, 0]
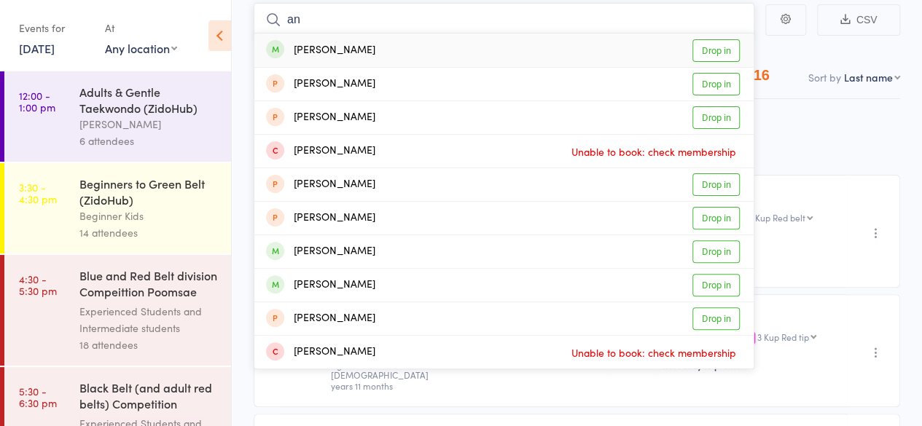
type input "n"
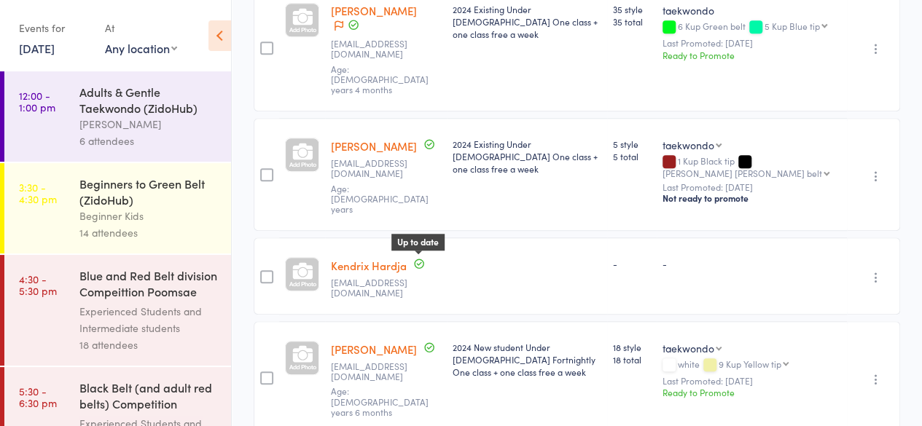
scroll to position [0, 0]
